Goal: Ask a question

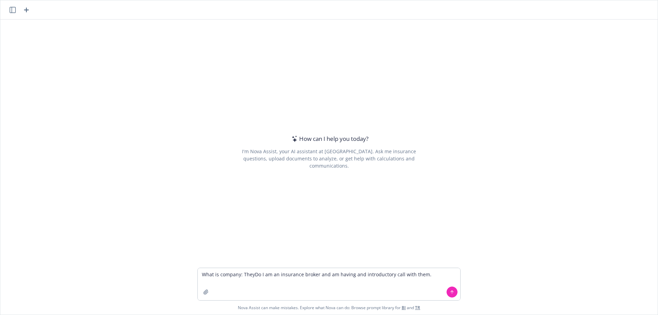
type textarea "What is company: TheyDo I am an insurance broker and am having and introductory…"
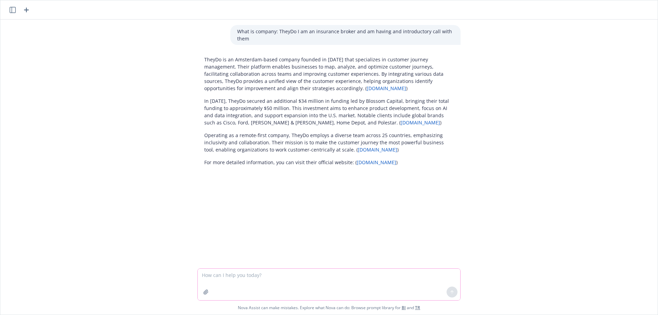
click at [210, 274] on textarea at bounding box center [329, 285] width 262 height 32
type textarea "Who are Theydo's customoers?"
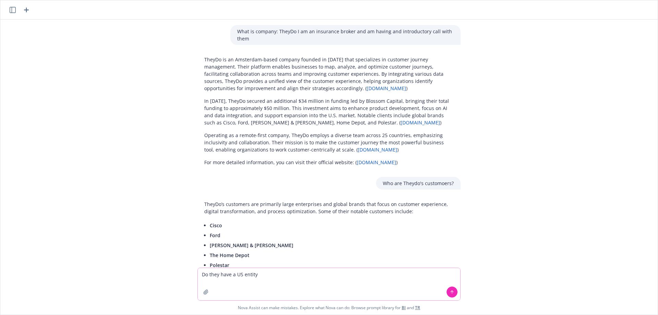
type textarea "Do they have a US entity?"
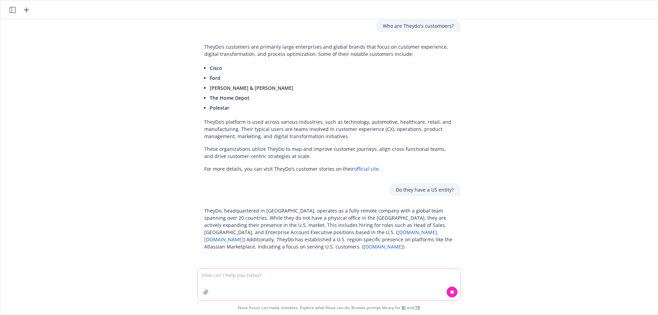
scroll to position [158, 0]
click at [204, 273] on textarea at bounding box center [329, 285] width 262 height 32
type textarea "Do you have a sense of annual revenue?"
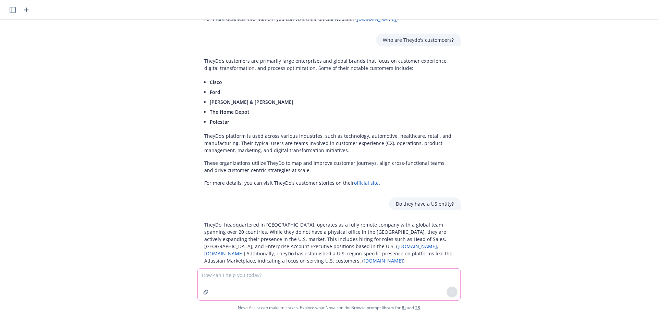
scroll to position [77, 0]
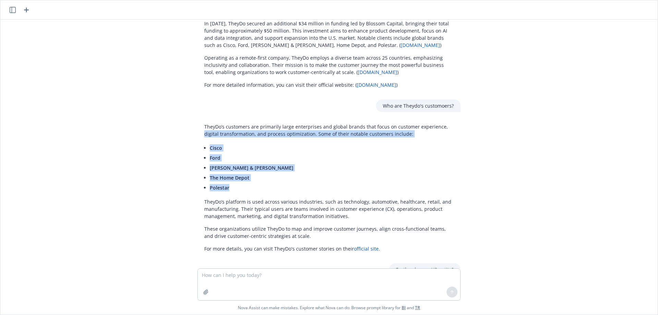
drag, startPoint x: 224, startPoint y: 187, endPoint x: 195, endPoint y: 145, distance: 51.0
click at [197, 145] on div "TheyDo’s customers are primarily large enterprises and global brands that focus…" at bounding box center [328, 187] width 263 height 135
click at [243, 167] on span "[PERSON_NAME] & [PERSON_NAME]" at bounding box center [252, 167] width 84 height 7
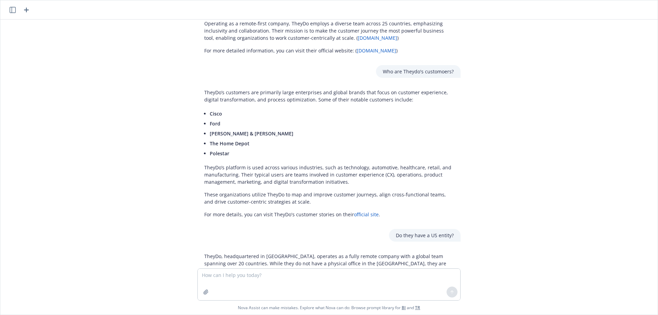
scroll to position [0, 0]
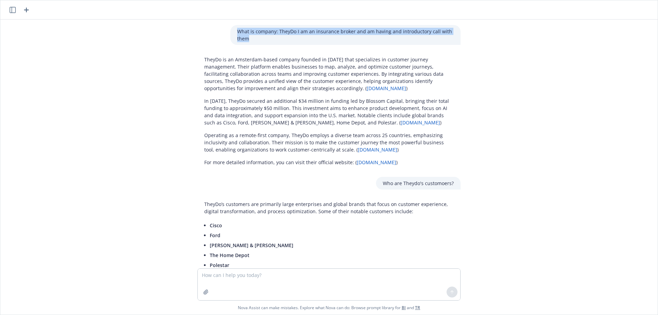
drag, startPoint x: 246, startPoint y: 38, endPoint x: 231, endPoint y: 32, distance: 15.8
click at [231, 32] on div "What is company: TheyDo I am an insurance broker and am having and introductory…" at bounding box center [345, 35] width 230 height 20
copy p "What is company: TheyDo I am an insurance broker and am having and introductory…"
click at [241, 274] on textarea at bounding box center [329, 285] width 262 height 32
paste textarea "What is company: TheyDo I am an insurance broker and am having and introductory…"
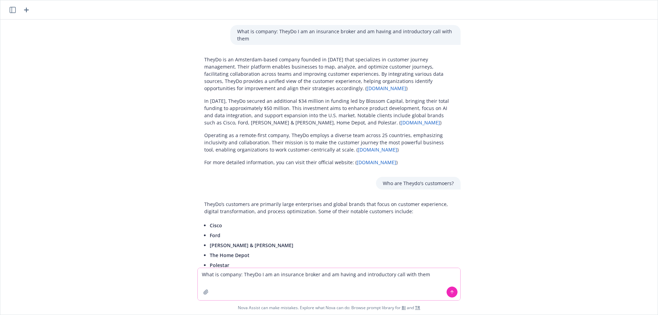
drag, startPoint x: 256, startPoint y: 274, endPoint x: 241, endPoint y: 274, distance: 15.1
click at [241, 274] on textarea "What is company: TheyDo I am an insurance broker and am having and introductory…" at bounding box center [329, 284] width 262 height 32
type textarea "What is company: [URL] I am an insurance broker and am having and introductory …"
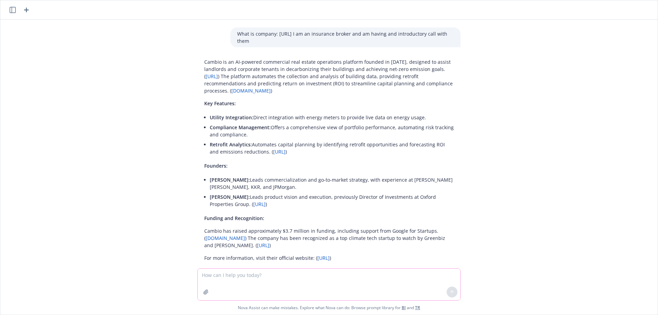
scroll to position [494, 0]
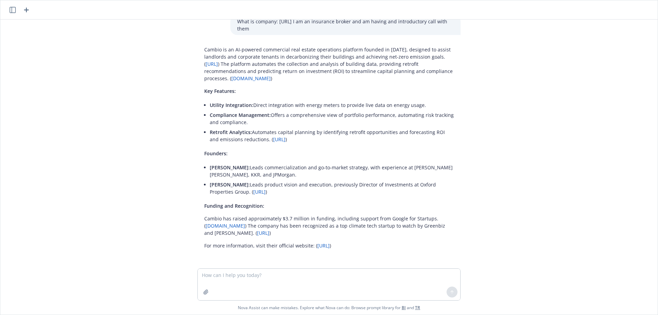
click at [212, 66] on link "[URL]" at bounding box center [211, 64] width 12 height 7
drag, startPoint x: 227, startPoint y: 67, endPoint x: 241, endPoint y: 65, distance: 13.6
click at [241, 65] on p "Cambio is an AI-powered commercial real estate operations platform founded in […" at bounding box center [328, 64] width 249 height 36
